Goal: Task Accomplishment & Management: Complete application form

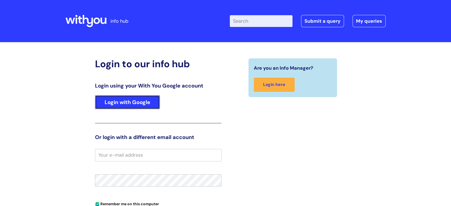
click at [143, 105] on link "Login with Google" at bounding box center [127, 102] width 65 height 14
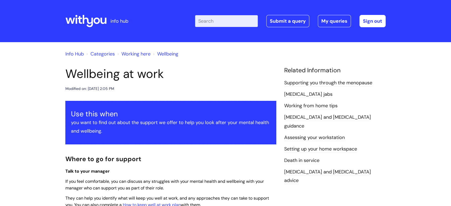
click at [220, 25] on input "Enter your search term here..." at bounding box center [226, 21] width 63 height 12
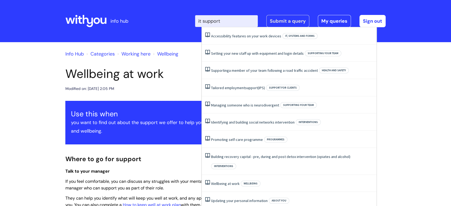
type input "it support"
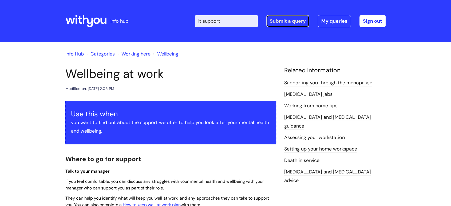
click at [293, 20] on link "Submit a query" at bounding box center [287, 21] width 43 height 12
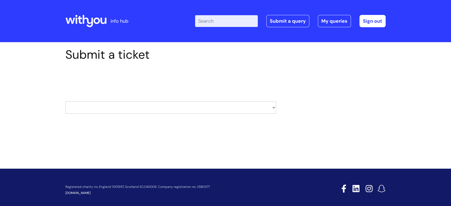
click at [273, 108] on select "HR / People IT and Support Clinical Drug Alerts Finance Accounts Data Support T…" at bounding box center [170, 107] width 211 height 12
select select "it_and_support"
click at [65, 101] on select "HR / People IT and Support Clinical Drug Alerts Finance Accounts Data Support T…" at bounding box center [170, 107] width 211 height 12
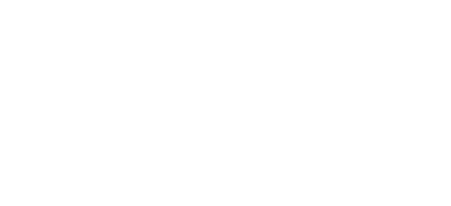
type input "[PERSON_NAME][EMAIL_ADDRESS][PERSON_NAME][DOMAIN_NAME]"
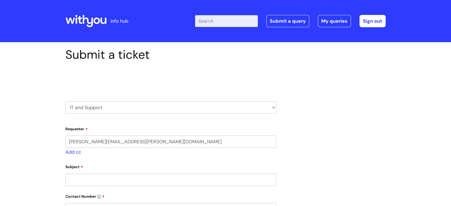
select select "80004286532"
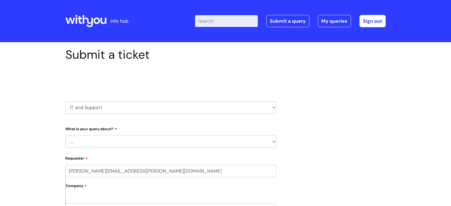
click at [190, 139] on select "... Mobile Phone Reset & MFA Accounts, Starters and Leavers IT Hardware issue I…" at bounding box center [170, 142] width 211 height 12
select select "I need help logging in"
click at [65, 136] on select "... Mobile Phone Reset & MFA Accounts, Starters and Leavers IT Hardware issue I…" at bounding box center [170, 142] width 211 height 12
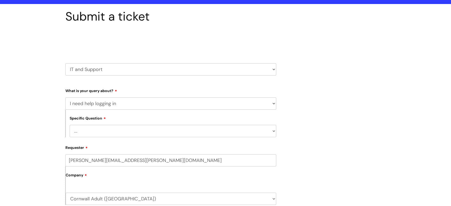
scroll to position [40, 0]
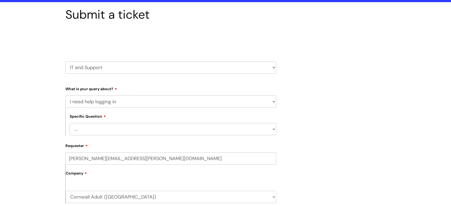
click at [188, 132] on select "... I need help logging into my laptop/chromebook I need access or help logging…" at bounding box center [173, 129] width 207 height 12
select select "I need access or help logging into a system, including Single Sign On"
click at [70, 123] on select "... I need help logging into my laptop/chromebook I need access or help logging…" at bounding box center [173, 129] width 207 height 12
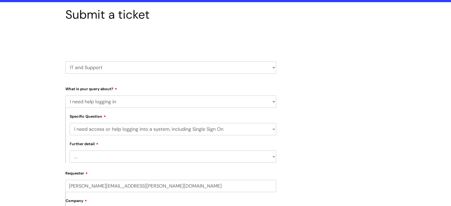
scroll to position [51, 0]
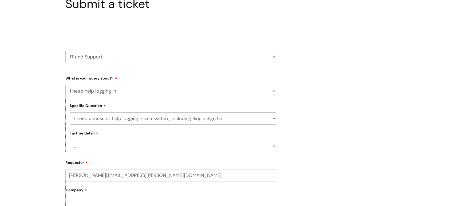
click at [195, 149] on select "... Nebula Halo IT Portal PCMIS Ulysses iTrent CJSM NHS email Summary Care Reco…" at bounding box center [173, 146] width 207 height 12
select select "iTrent"
click at [70, 141] on select "... Nebula Halo IT Portal PCMIS Ulysses iTrent CJSM NHS email Summary Care Reco…" at bounding box center [173, 146] width 207 height 12
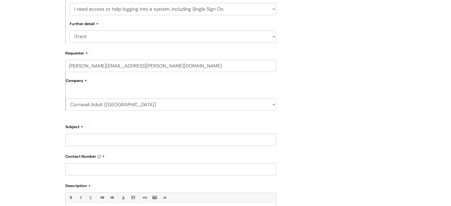
scroll to position [163, 0]
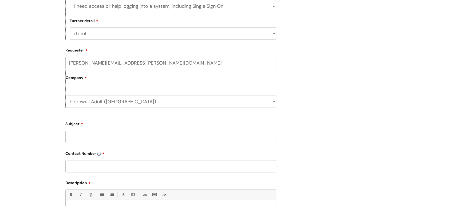
click at [170, 140] on input "Subject" at bounding box center [170, 137] width 211 height 12
click at [173, 138] on input "Hi, I need urgent help, please. My sign in is not working anylonger. I cannot a…" at bounding box center [170, 137] width 211 height 12
type input "Hi, I need urgent help, please. My sign in is not working any longer. I cannot …"
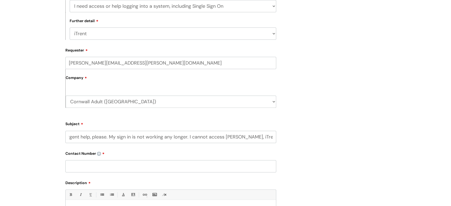
scroll to position [0, 0]
click at [98, 172] on input "text" at bounding box center [170, 166] width 211 height 12
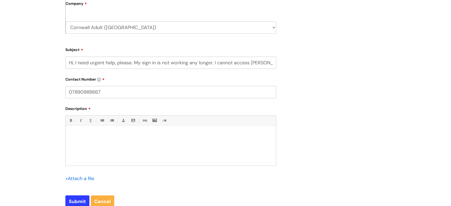
scroll to position [241, 0]
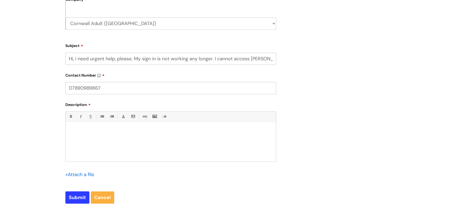
type input "07890989867"
drag, startPoint x: 67, startPoint y: 57, endPoint x: 301, endPoint y: 64, distance: 233.6
click at [301, 64] on div "Submit a ticket Select issue type HR / People IT and Support Clinical Drug Aler…" at bounding box center [225, 9] width 328 height 406
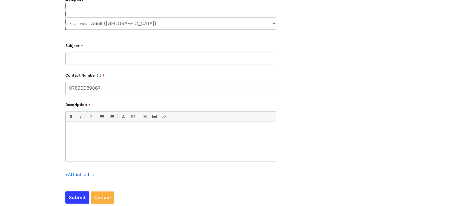
click at [76, 127] on div at bounding box center [171, 143] width 210 height 37
paste div "To enrich screen reader interactions, please activate Accessibility in Grammarl…"
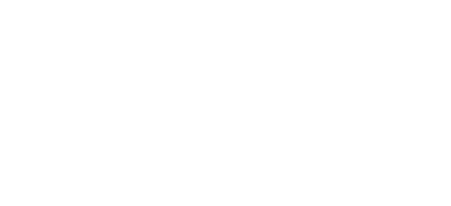
select select "I need help logging in"
select select "I need access or help logging into a system, including Single Sign On"
select select "iTrent"
